Goal: Check status: Check status

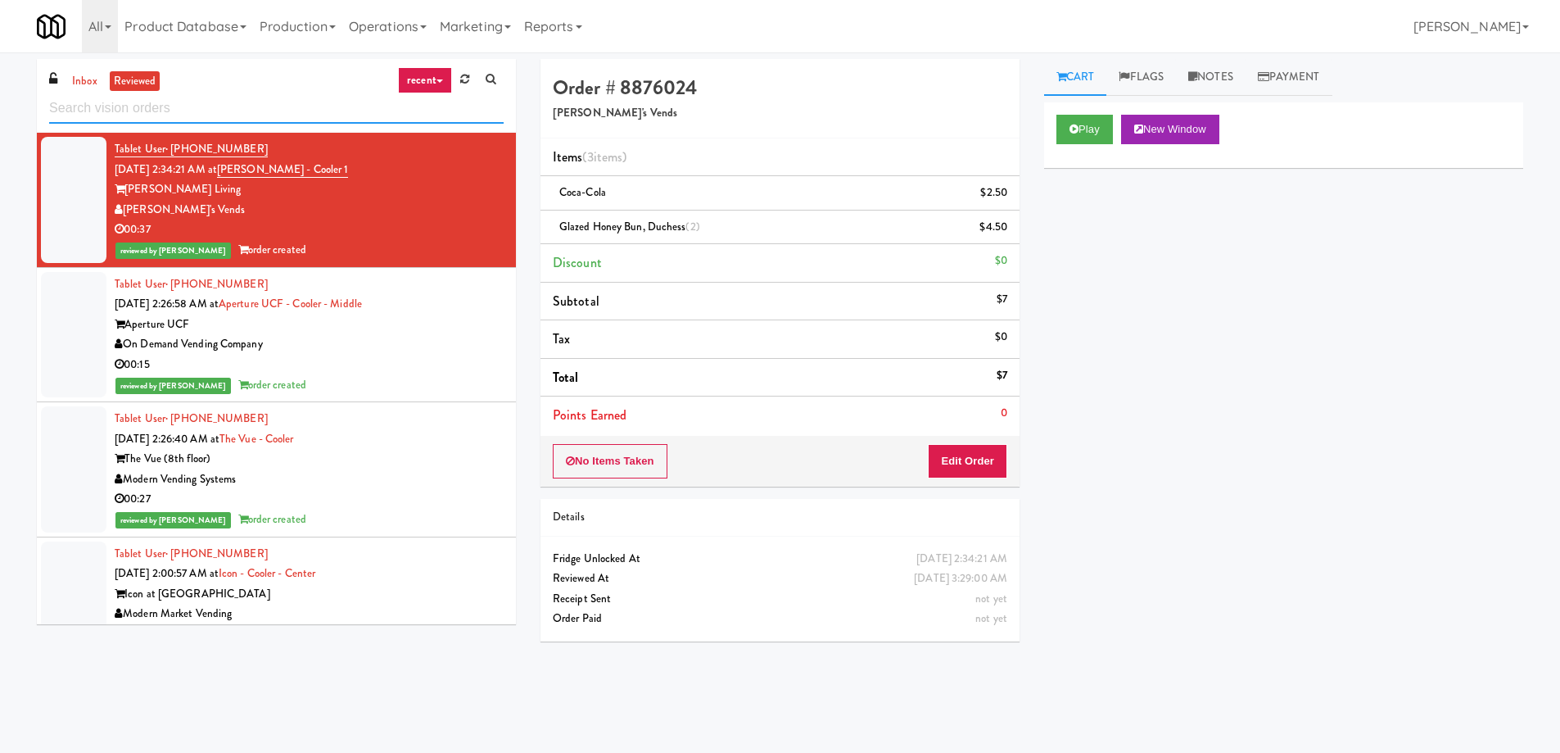
click at [221, 104] on input "text" at bounding box center [276, 108] width 454 height 30
click at [223, 104] on input "text" at bounding box center [276, 108] width 454 height 30
paste input "[PERSON_NAME][GEOGRAPHIC_DATA]"
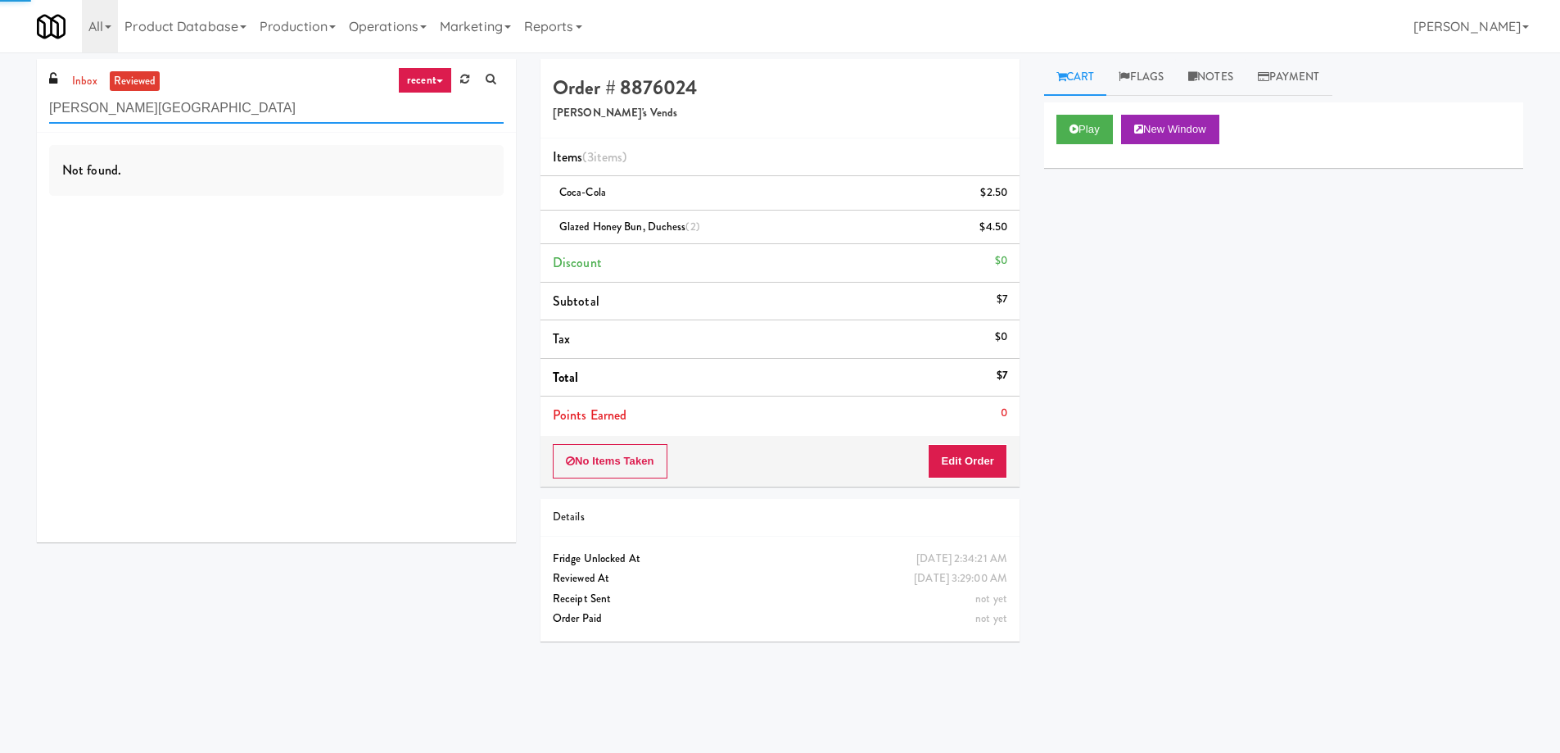
type input "[PERSON_NAME][GEOGRAPHIC_DATA]"
drag, startPoint x: 398, startPoint y: 79, endPoint x: 400, endPoint y: 102, distance: 23.1
click at [402, 81] on link "recent" at bounding box center [425, 80] width 54 height 26
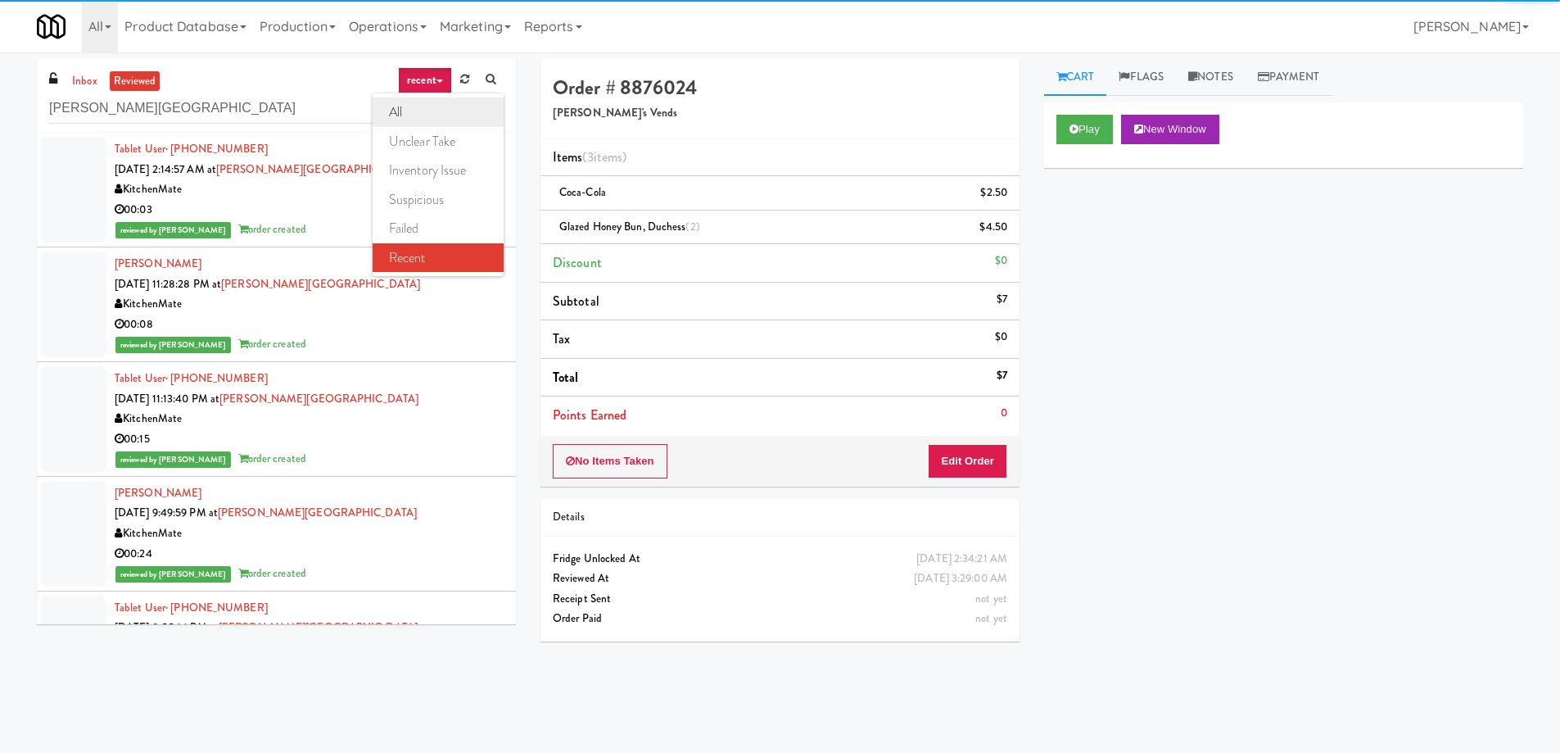
click at [400, 116] on link "all" at bounding box center [438, 111] width 131 height 29
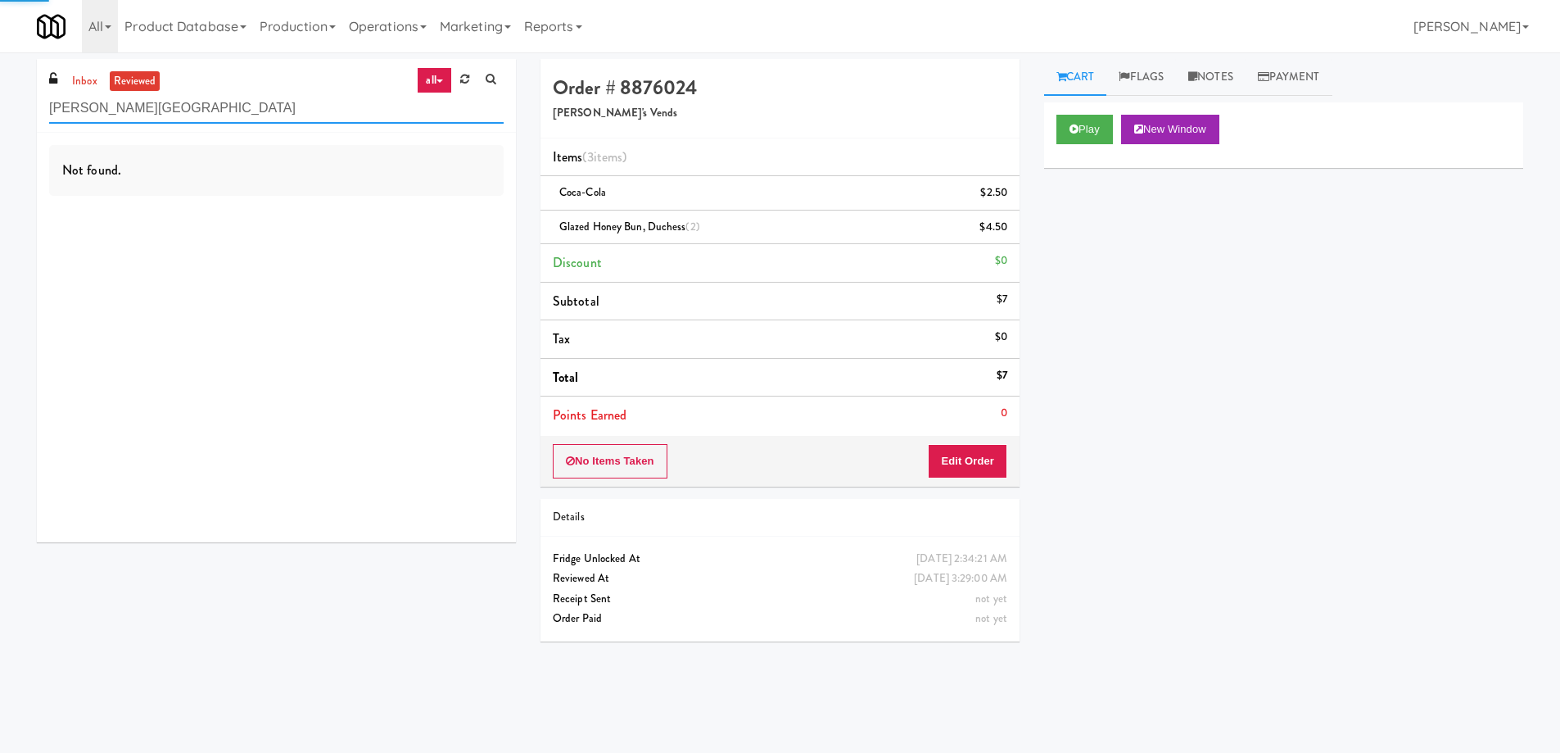
click at [284, 120] on input "[PERSON_NAME][GEOGRAPHIC_DATA]" at bounding box center [276, 108] width 454 height 30
click at [283, 118] on input "[PERSON_NAME][GEOGRAPHIC_DATA]" at bounding box center [276, 108] width 454 height 30
drag, startPoint x: 283, startPoint y: 115, endPoint x: 291, endPoint y: 111, distance: 8.4
click at [284, 115] on input "[PERSON_NAME][GEOGRAPHIC_DATA]" at bounding box center [276, 108] width 454 height 30
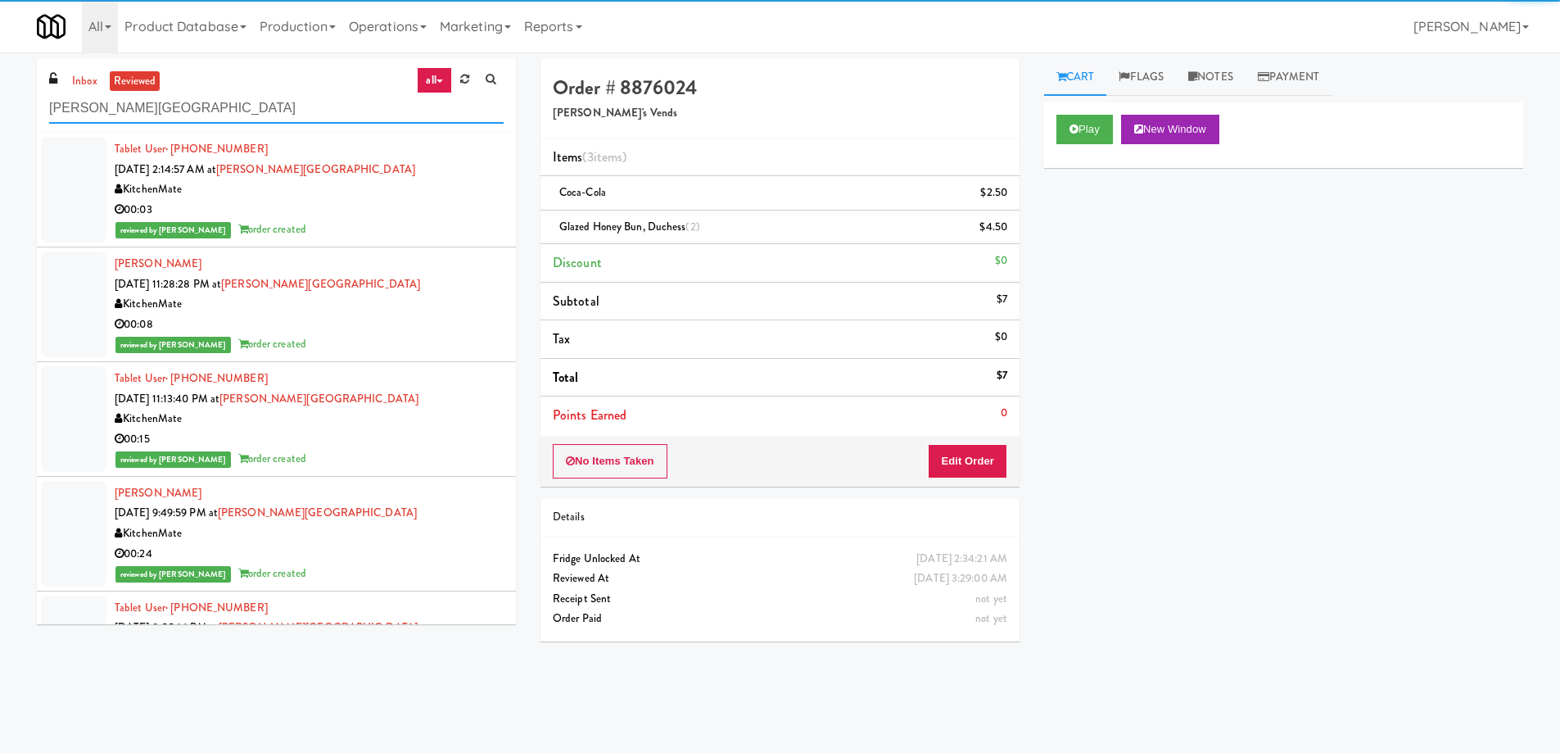
click at [291, 111] on input "[PERSON_NAME][GEOGRAPHIC_DATA]" at bounding box center [276, 108] width 454 height 30
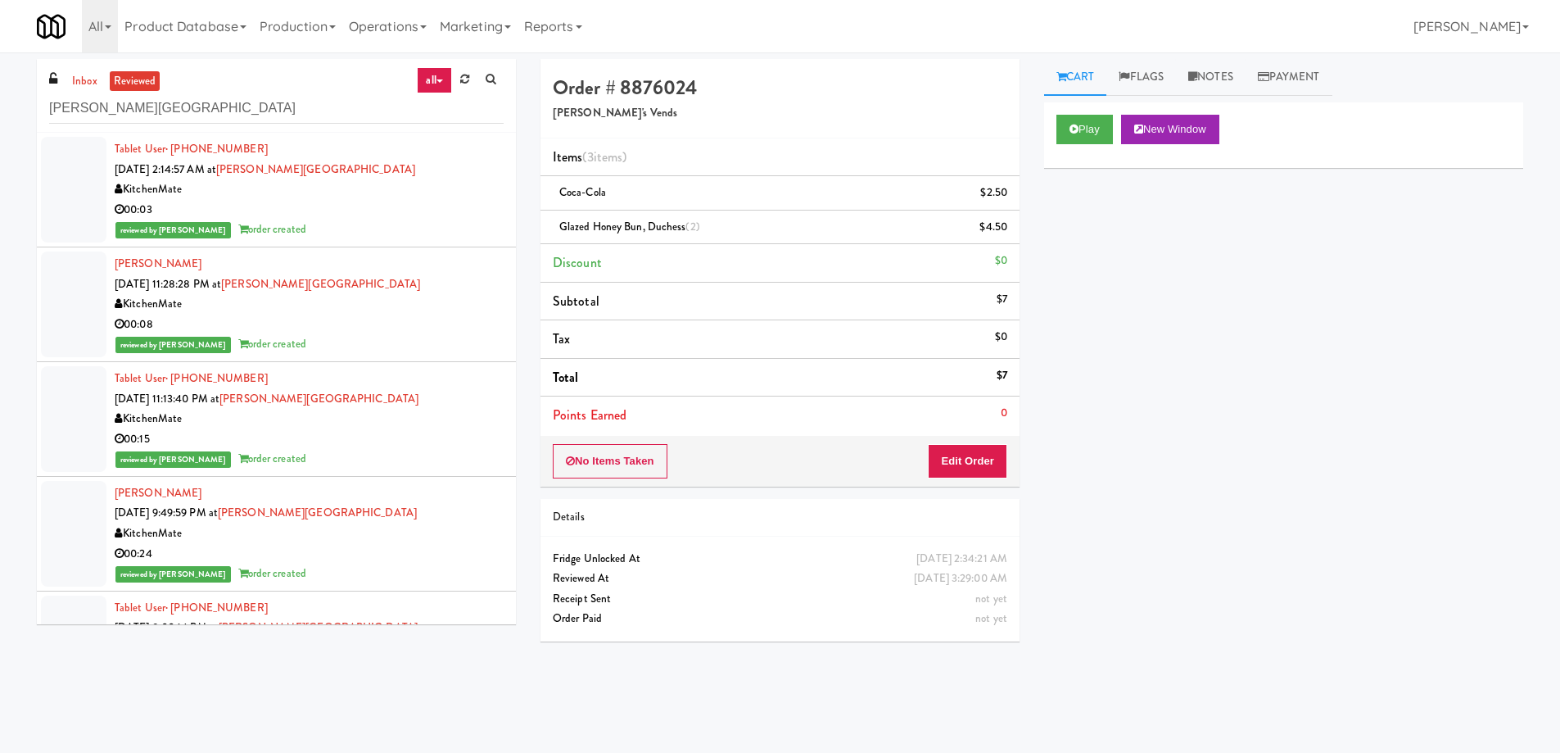
click at [435, 212] on div "00:03" at bounding box center [309, 210] width 389 height 20
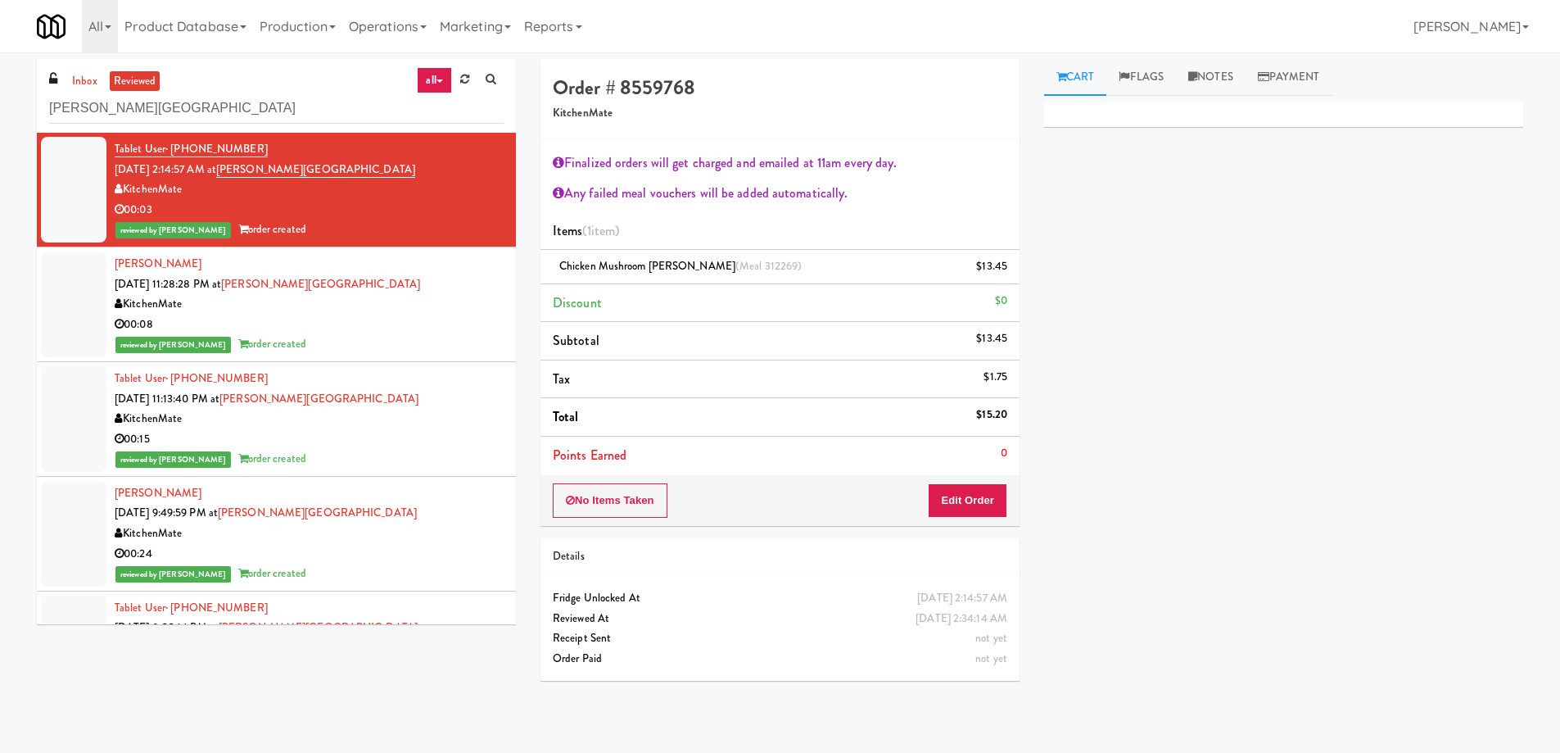
click at [389, 305] on div "KitchenMate" at bounding box center [309, 304] width 389 height 20
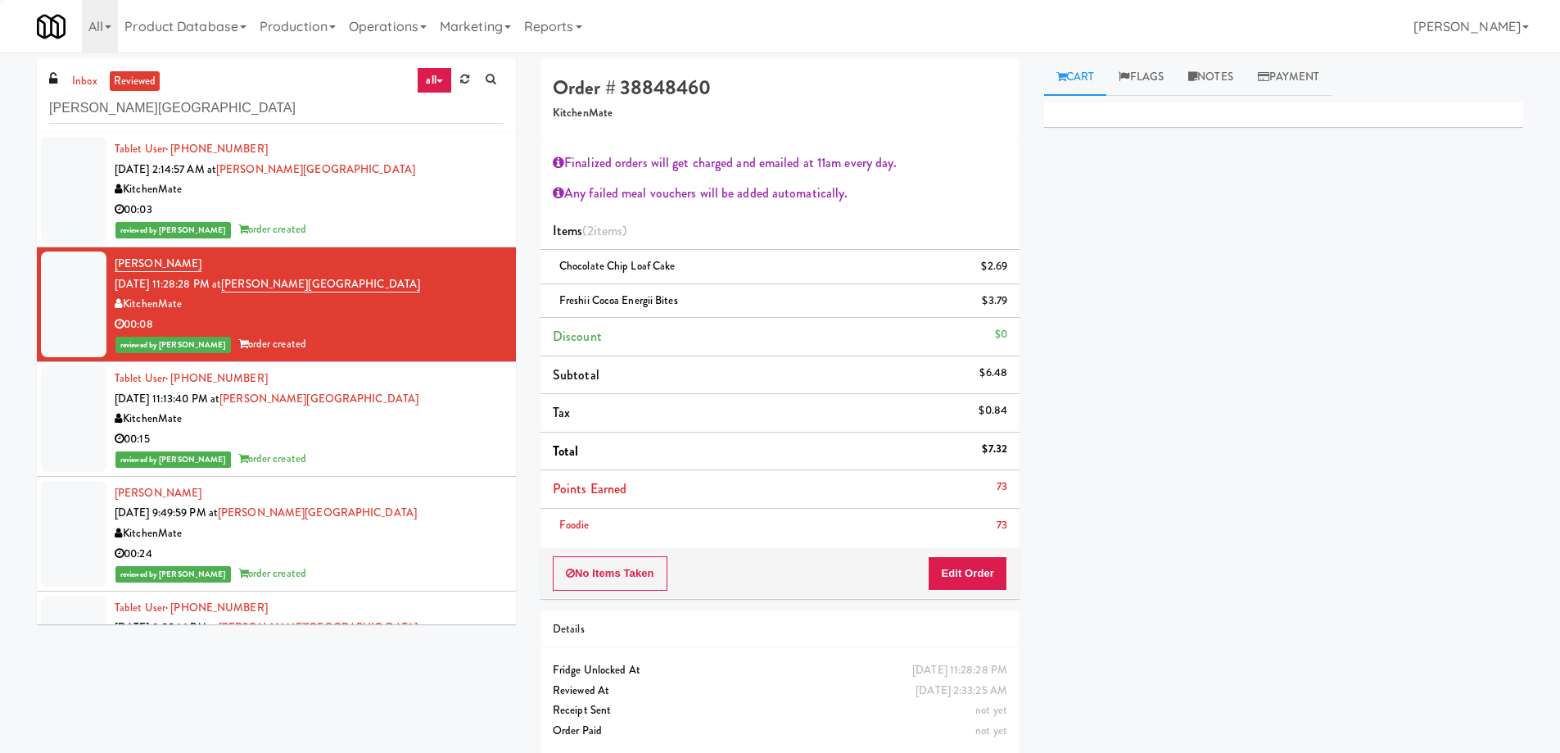
drag, startPoint x: 418, startPoint y: 394, endPoint x: 409, endPoint y: 333, distance: 61.3
click at [421, 393] on div "Tablet User · (905) 630-3280 [DATE] 11:13:40 PM at [PERSON_NAME][GEOGRAPHIC_DAT…" at bounding box center [309, 418] width 389 height 101
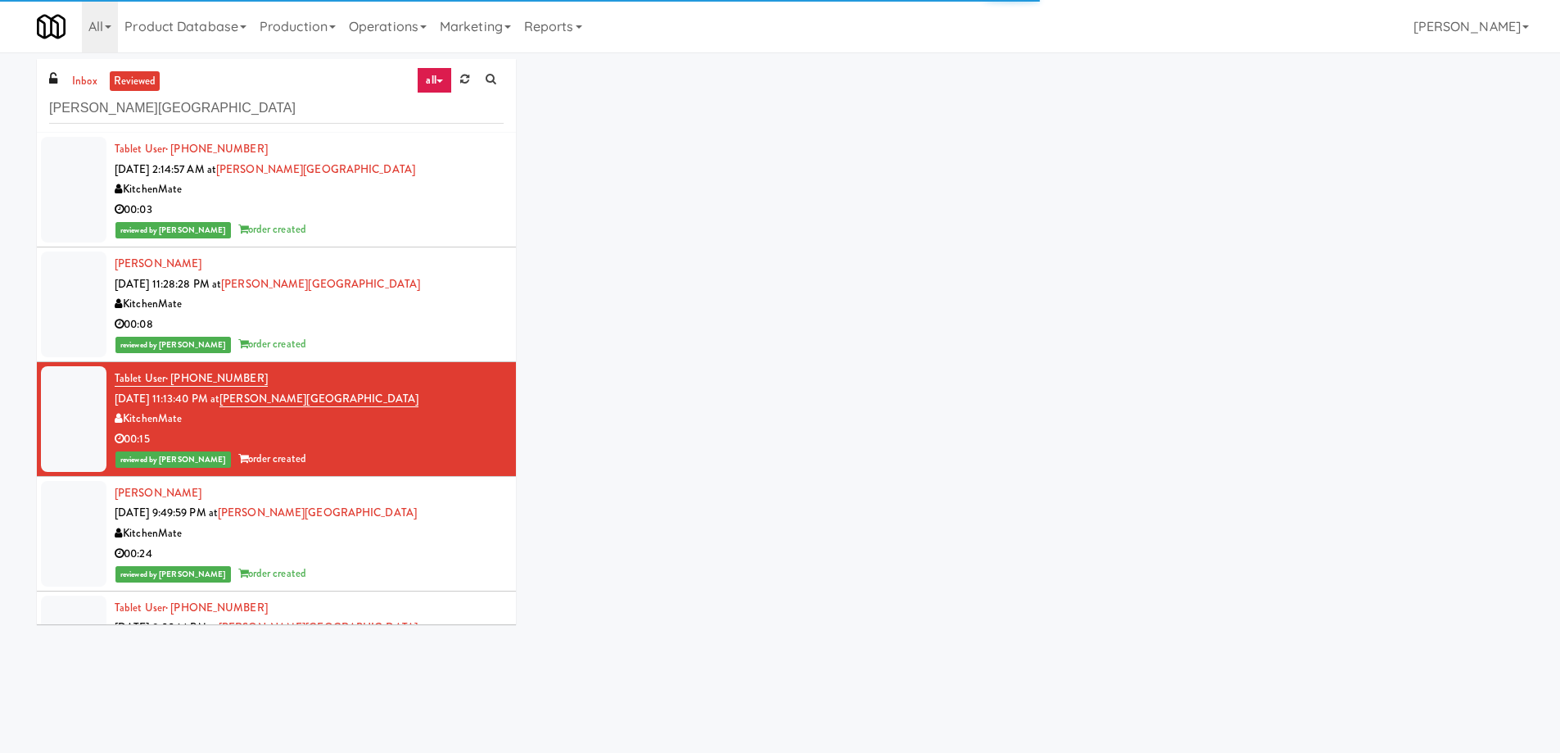
drag, startPoint x: 418, startPoint y: 319, endPoint x: 447, endPoint y: 224, distance: 99.5
click at [432, 290] on div "[PERSON_NAME] [DATE] 11:28:28 PM at [PERSON_NAME][GEOGRAPHIC_DATA] KitchenMate …" at bounding box center [309, 304] width 389 height 101
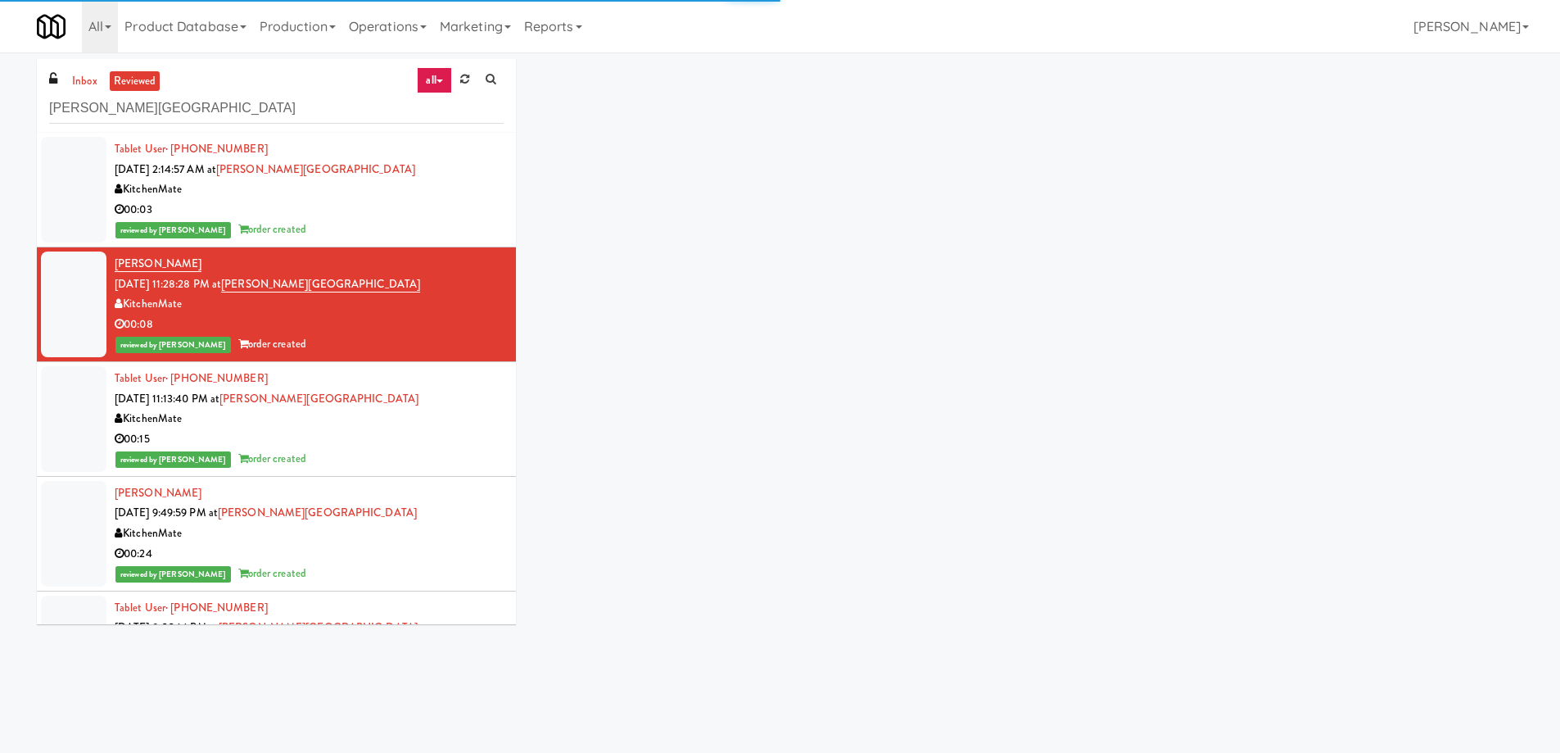
drag, startPoint x: 447, startPoint y: 210, endPoint x: 454, endPoint y: 201, distance: 11.6
click at [454, 201] on div "00:03" at bounding box center [309, 210] width 389 height 20
